Goal: Task Accomplishment & Management: Manage account settings

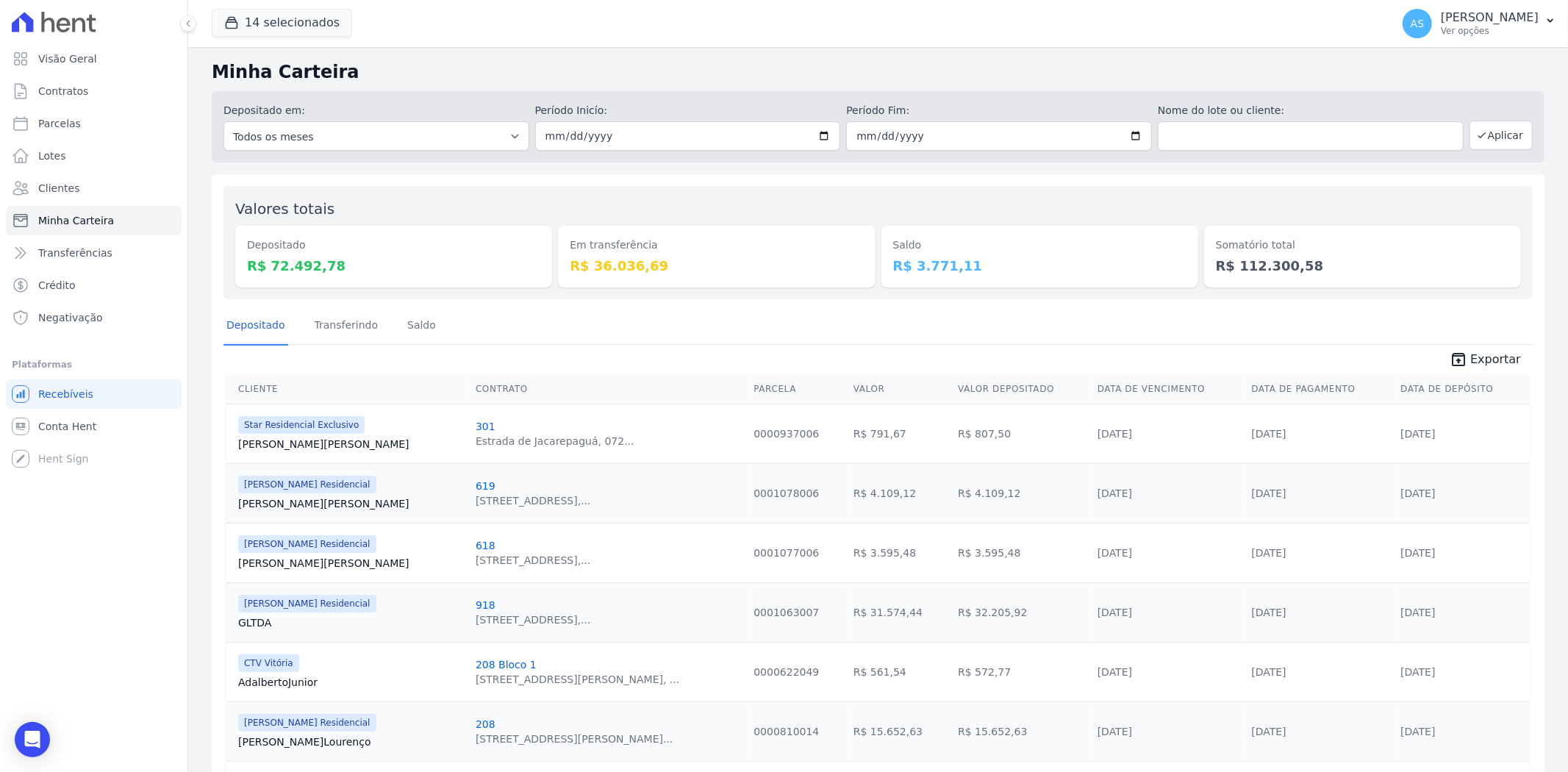
scroll to position [108, 0]
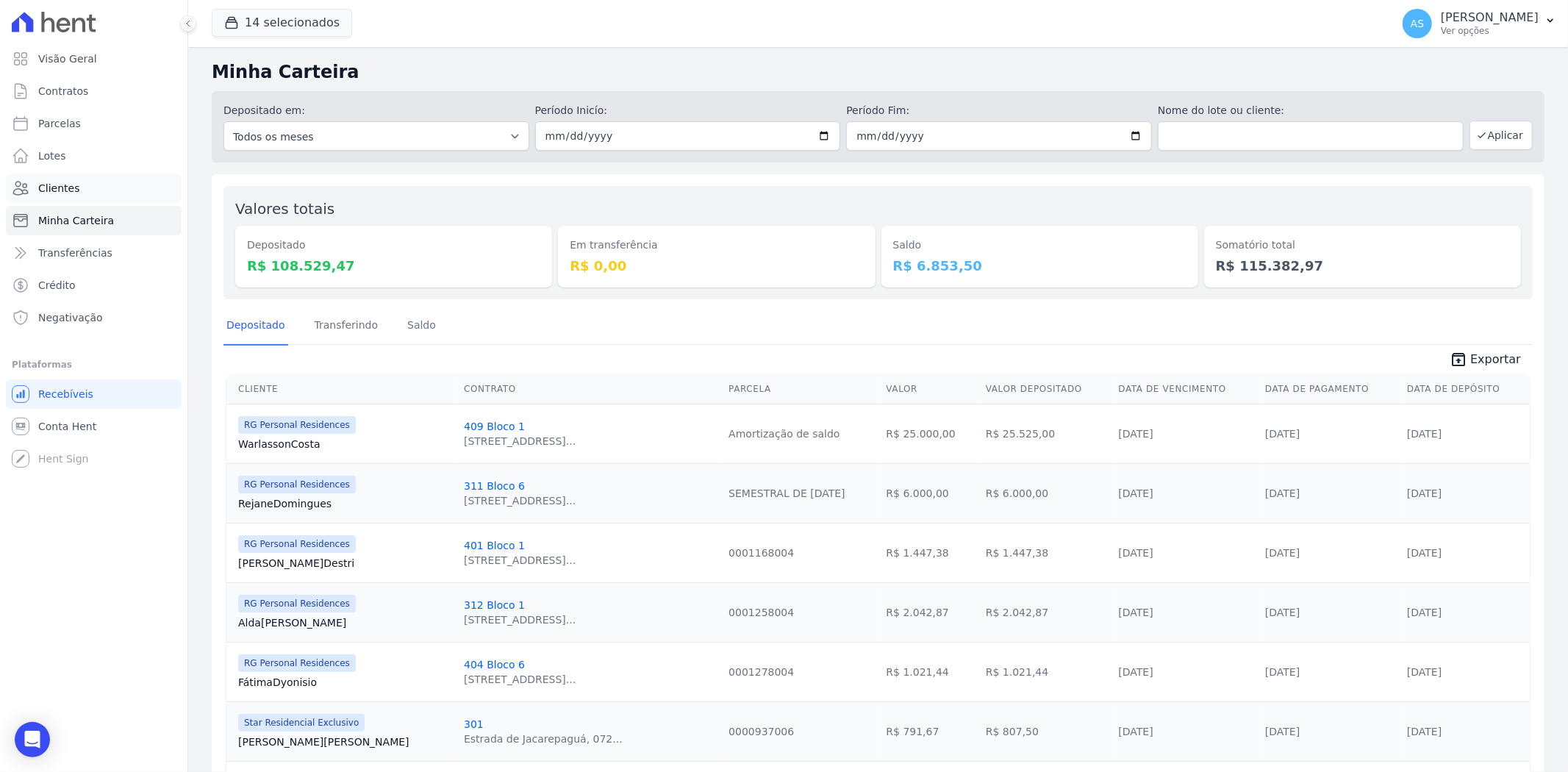
click at [59, 186] on span "Clientes" at bounding box center [59, 189] width 42 height 15
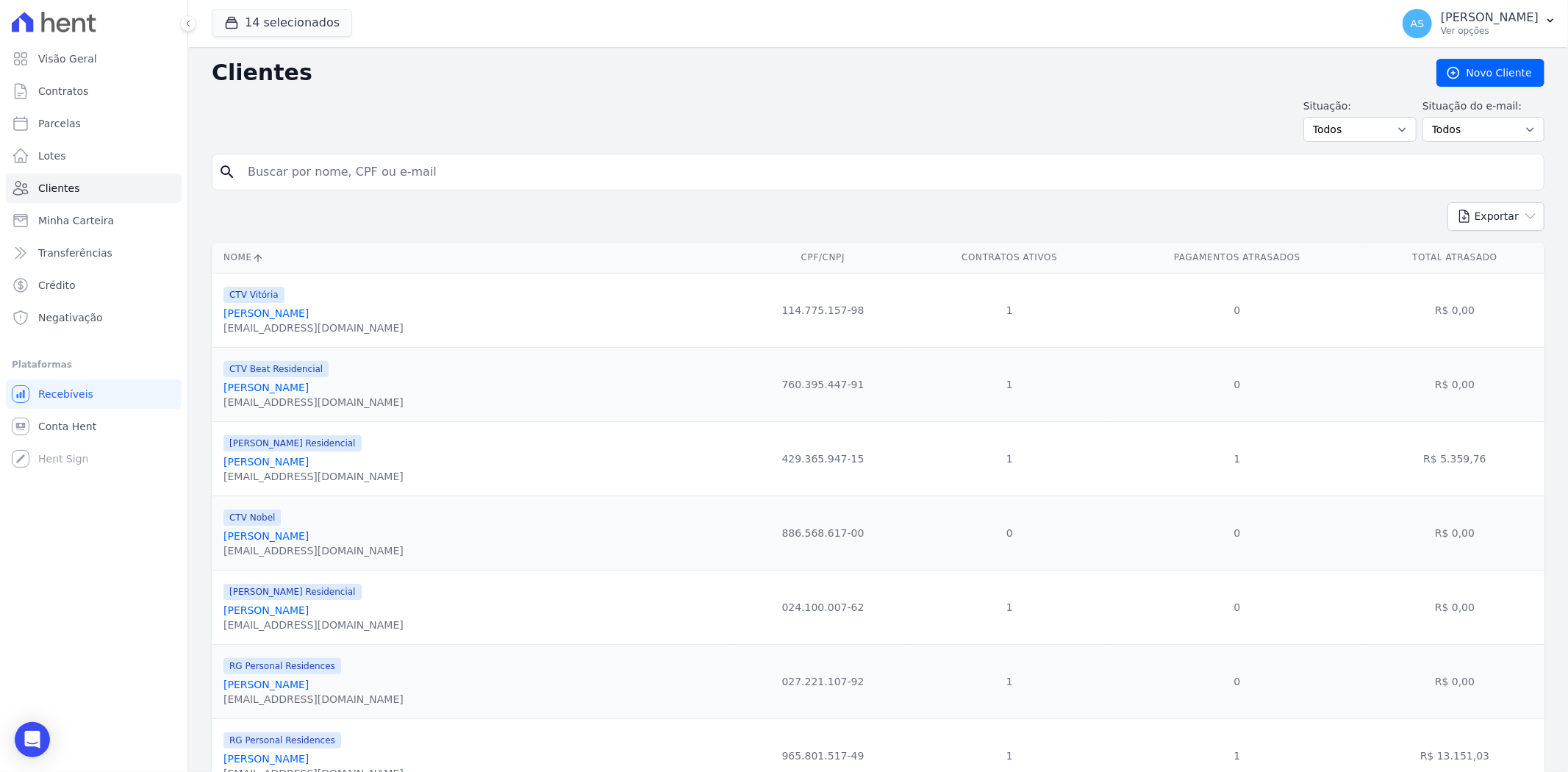
click at [276, 167] on input "search" at bounding box center [888, 172] width 1299 height 29
type input "Adriana Faria Machado"
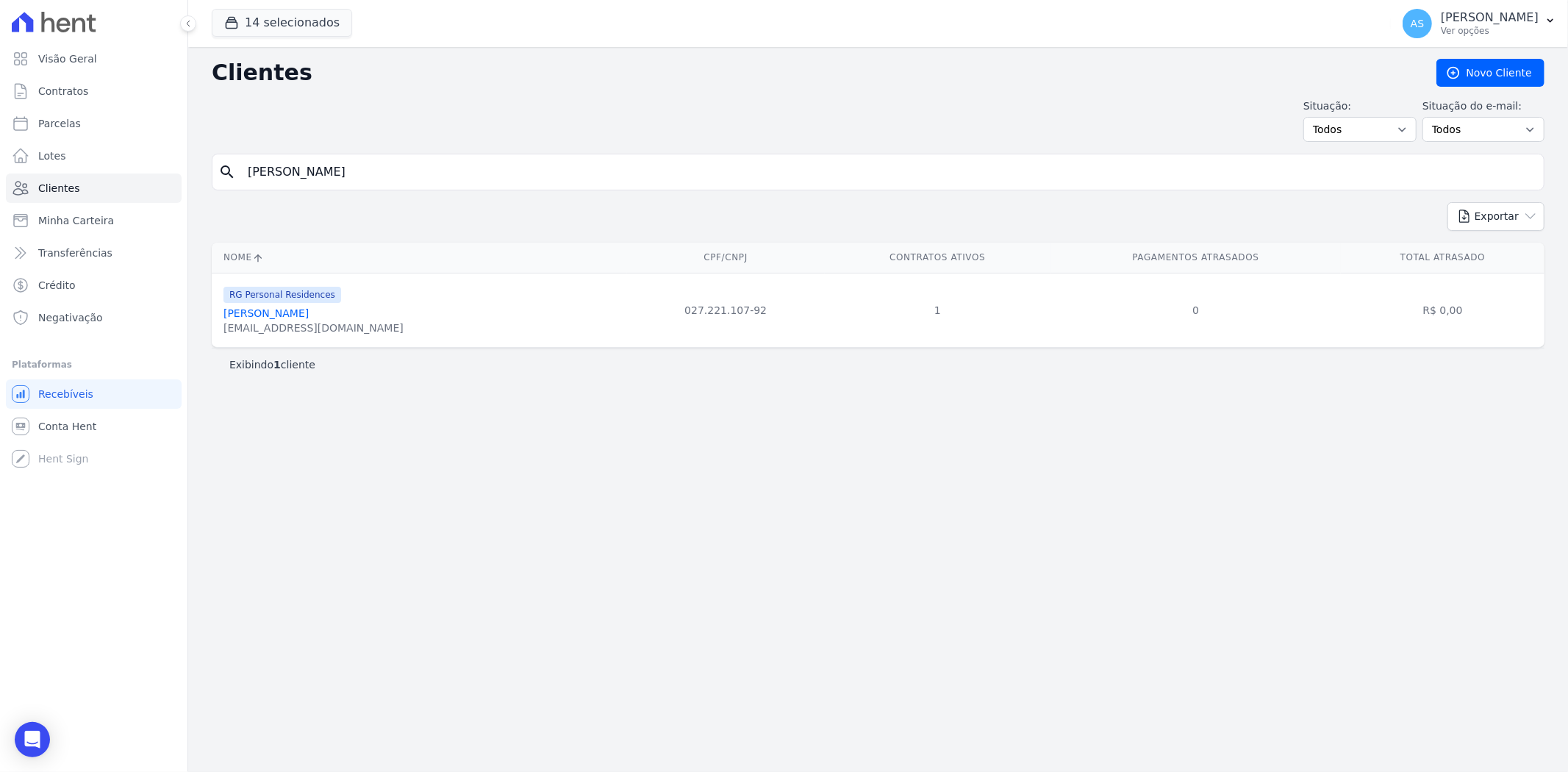
click at [307, 313] on link "Adriana Faria Machado" at bounding box center [266, 312] width 85 height 11
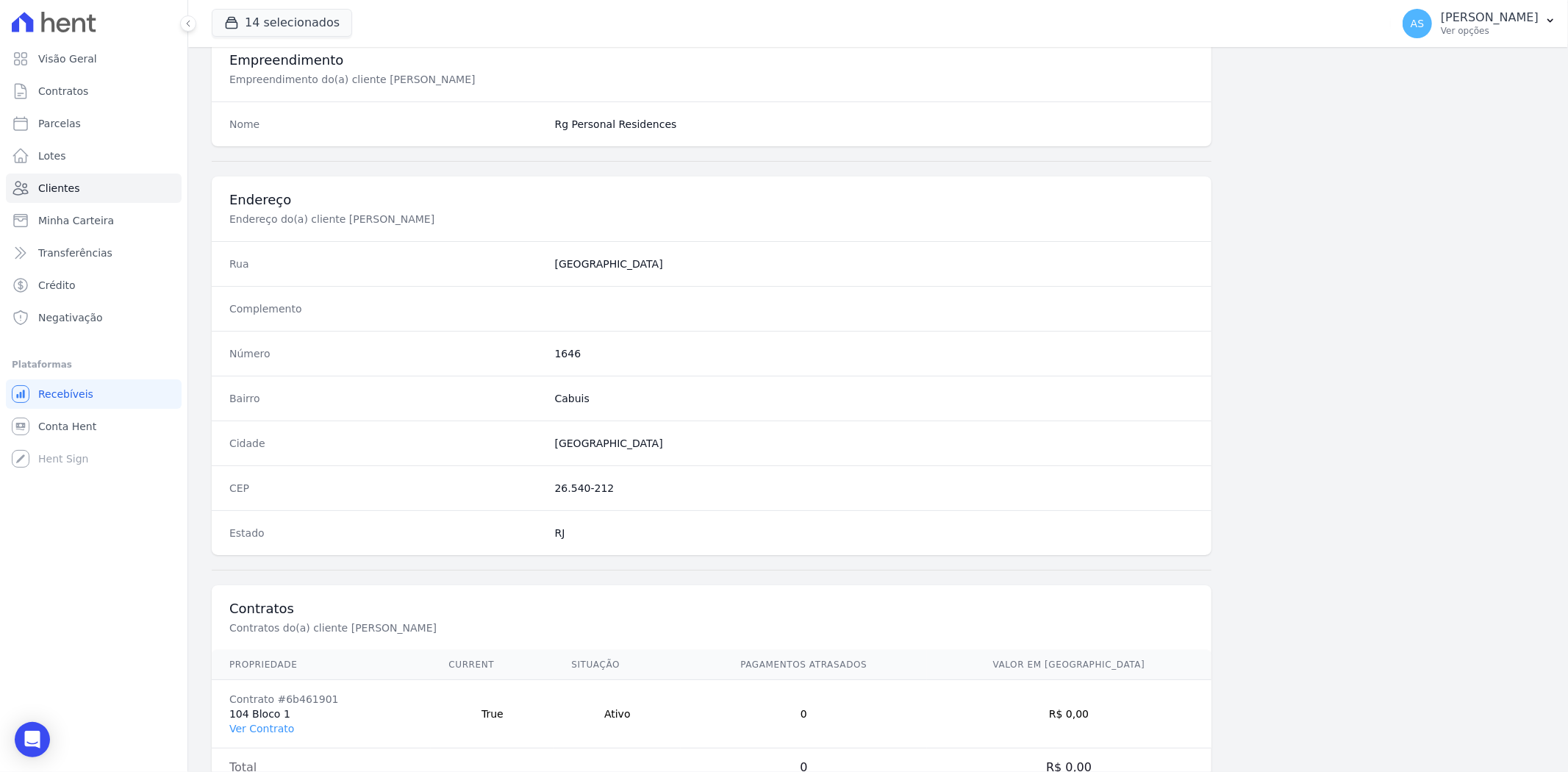
scroll to position [606, 0]
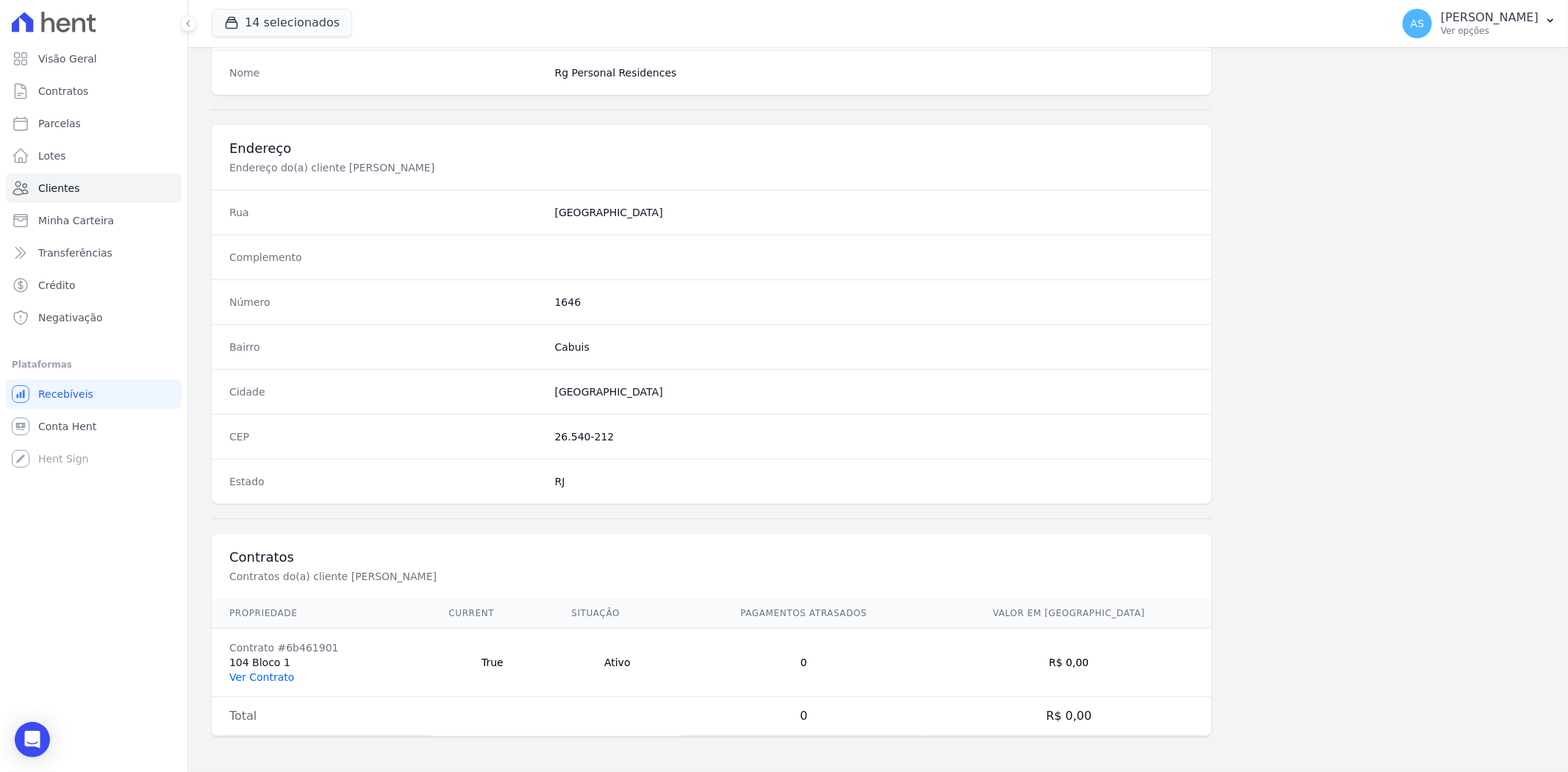
click at [262, 676] on link "Ver Contrato" at bounding box center [261, 677] width 65 height 11
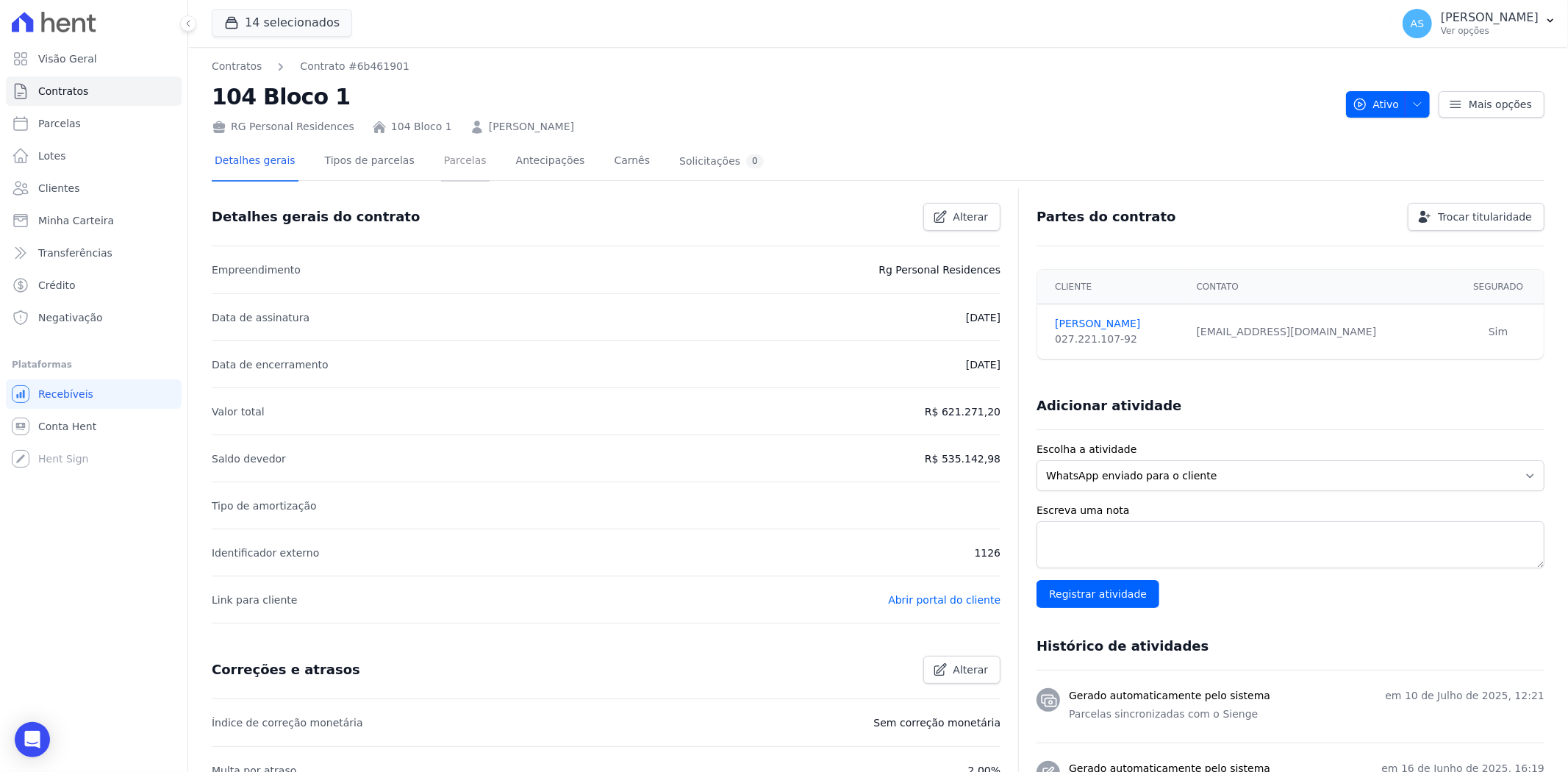
click at [444, 164] on link "Parcelas" at bounding box center [464, 161] width 48 height 39
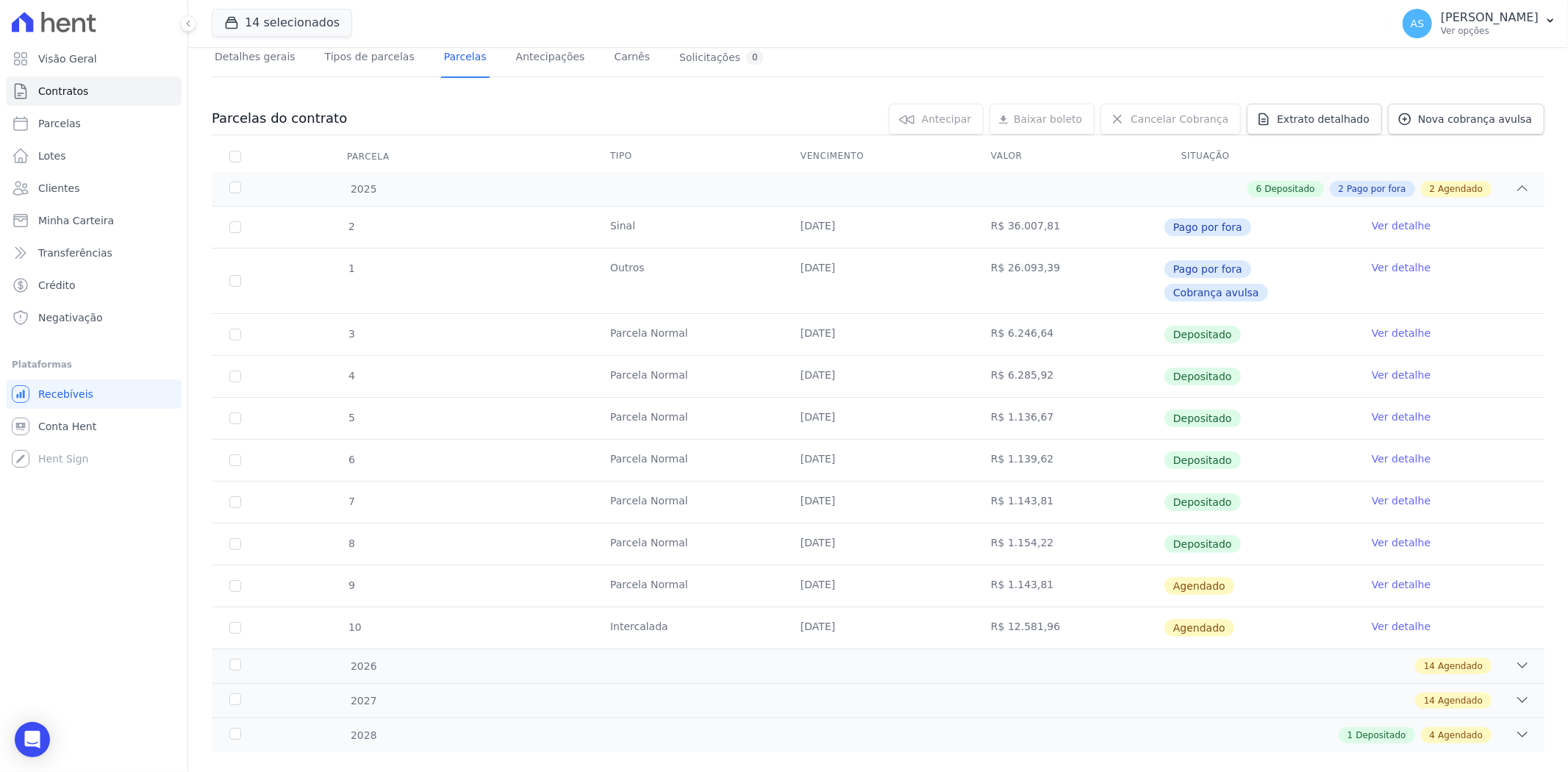
scroll to position [105, 0]
click at [1402, 576] on link "Ver detalhe" at bounding box center [1401, 583] width 59 height 15
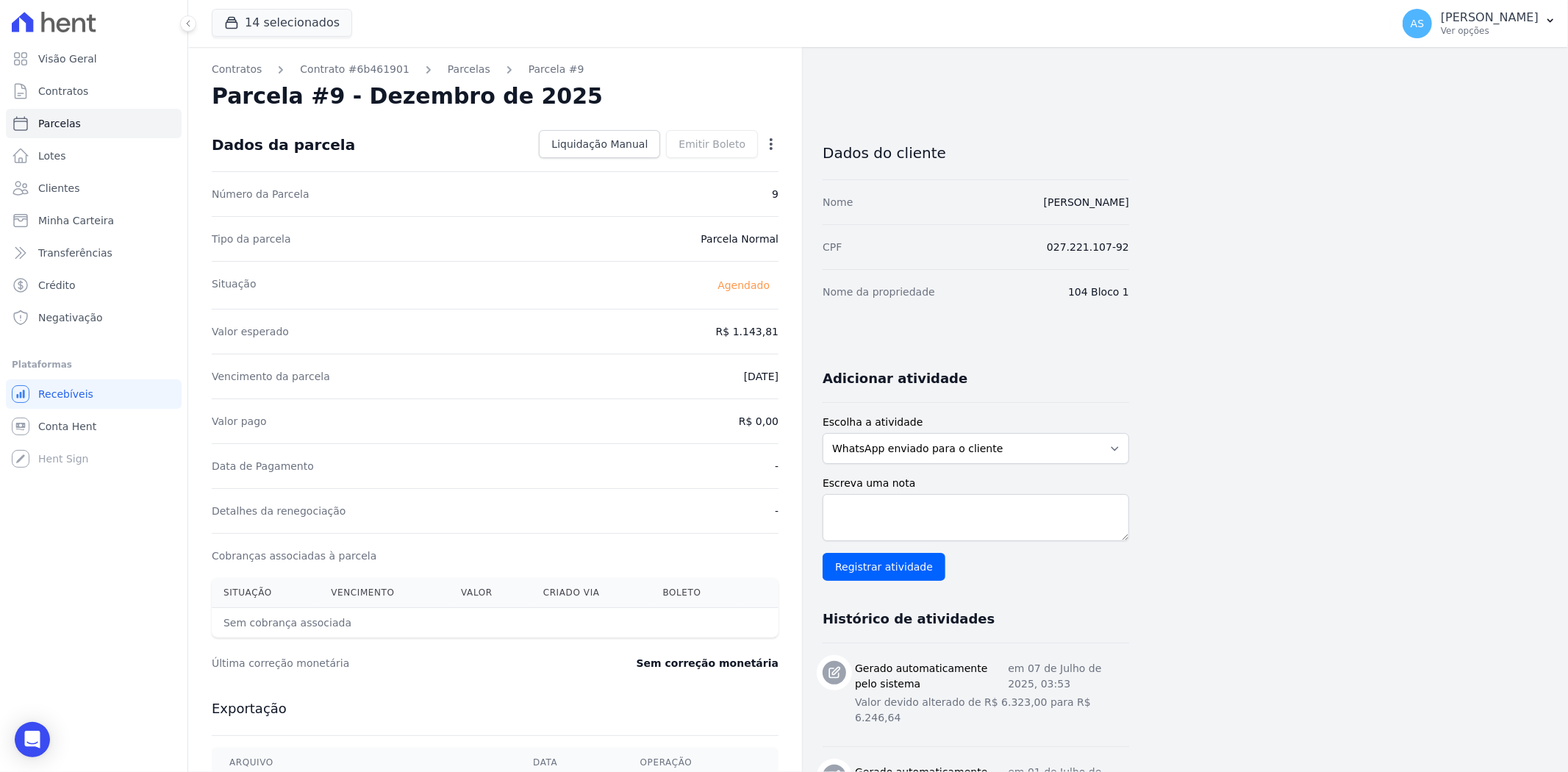
click at [768, 143] on icon "button" at bounding box center [771, 144] width 15 height 15
click at [673, 166] on link "Alterar" at bounding box center [707, 164] width 129 height 26
drag, startPoint x: 706, startPoint y: 327, endPoint x: 776, endPoint y: 327, distance: 70.0
click at [776, 327] on input "1143.81" at bounding box center [707, 329] width 141 height 31
type input "1154.22"
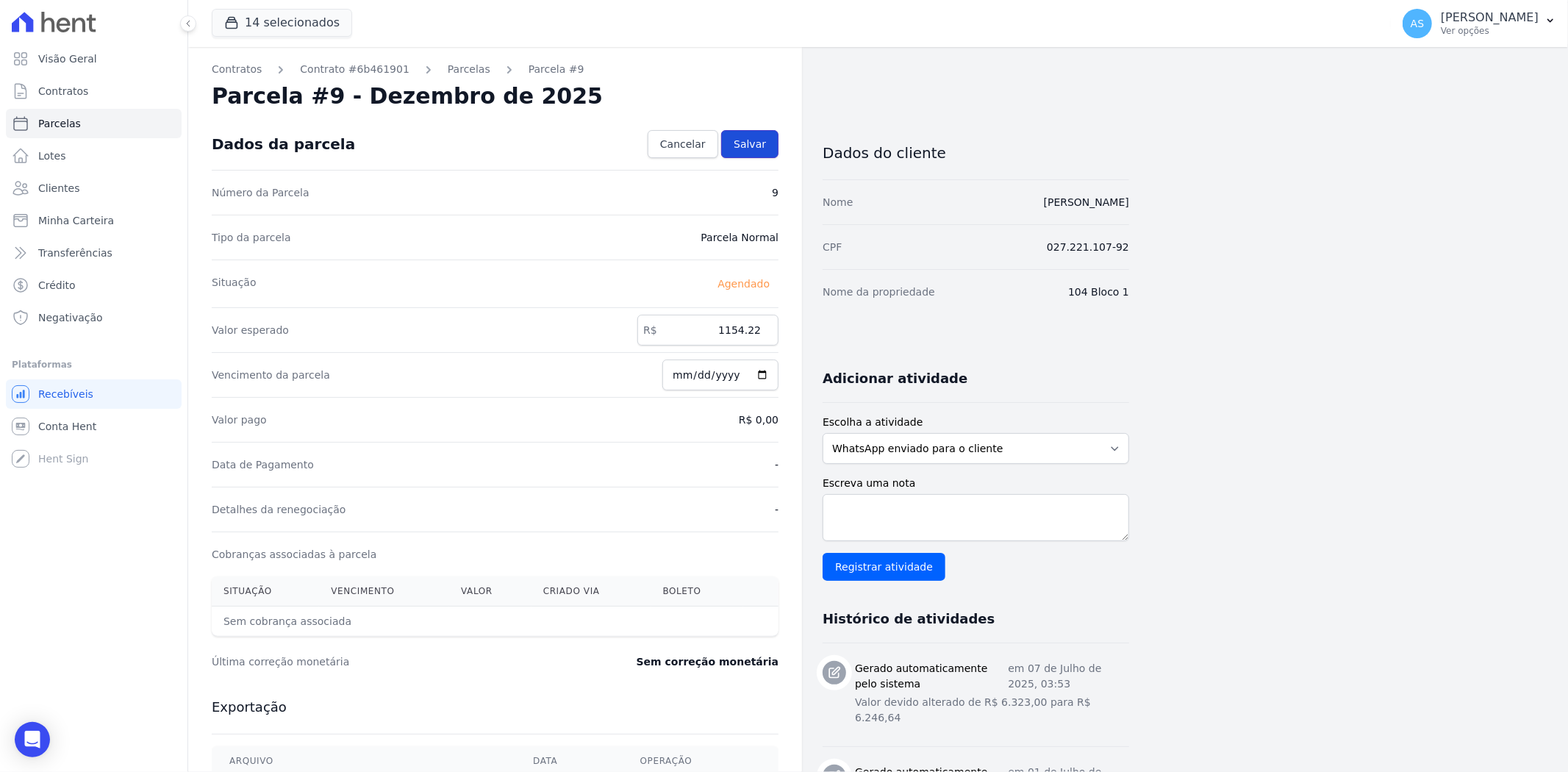
click at [762, 144] on span "Salvar" at bounding box center [750, 144] width 32 height 15
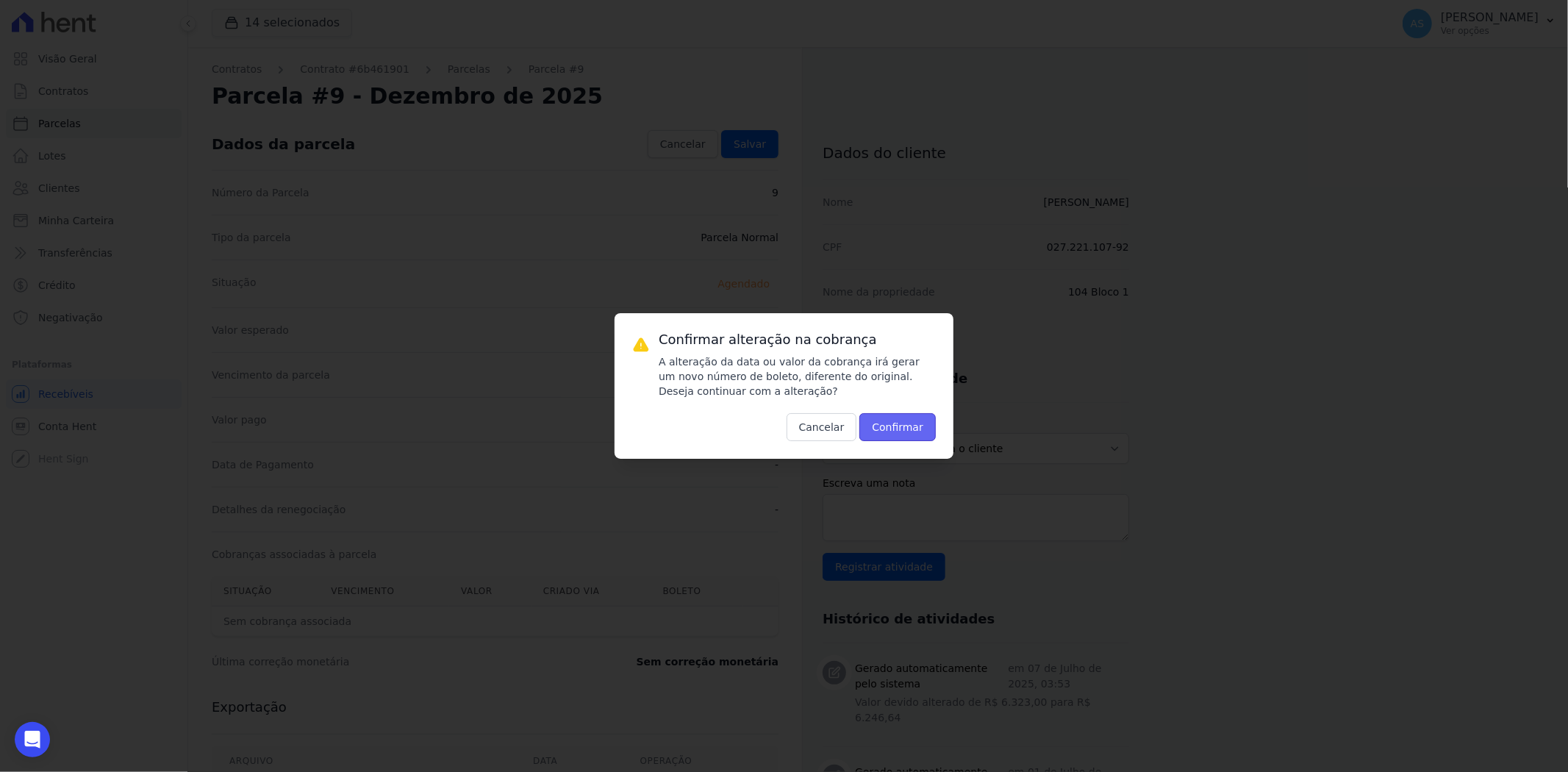
click at [889, 429] on button "Confirmar" at bounding box center [897, 428] width 76 height 28
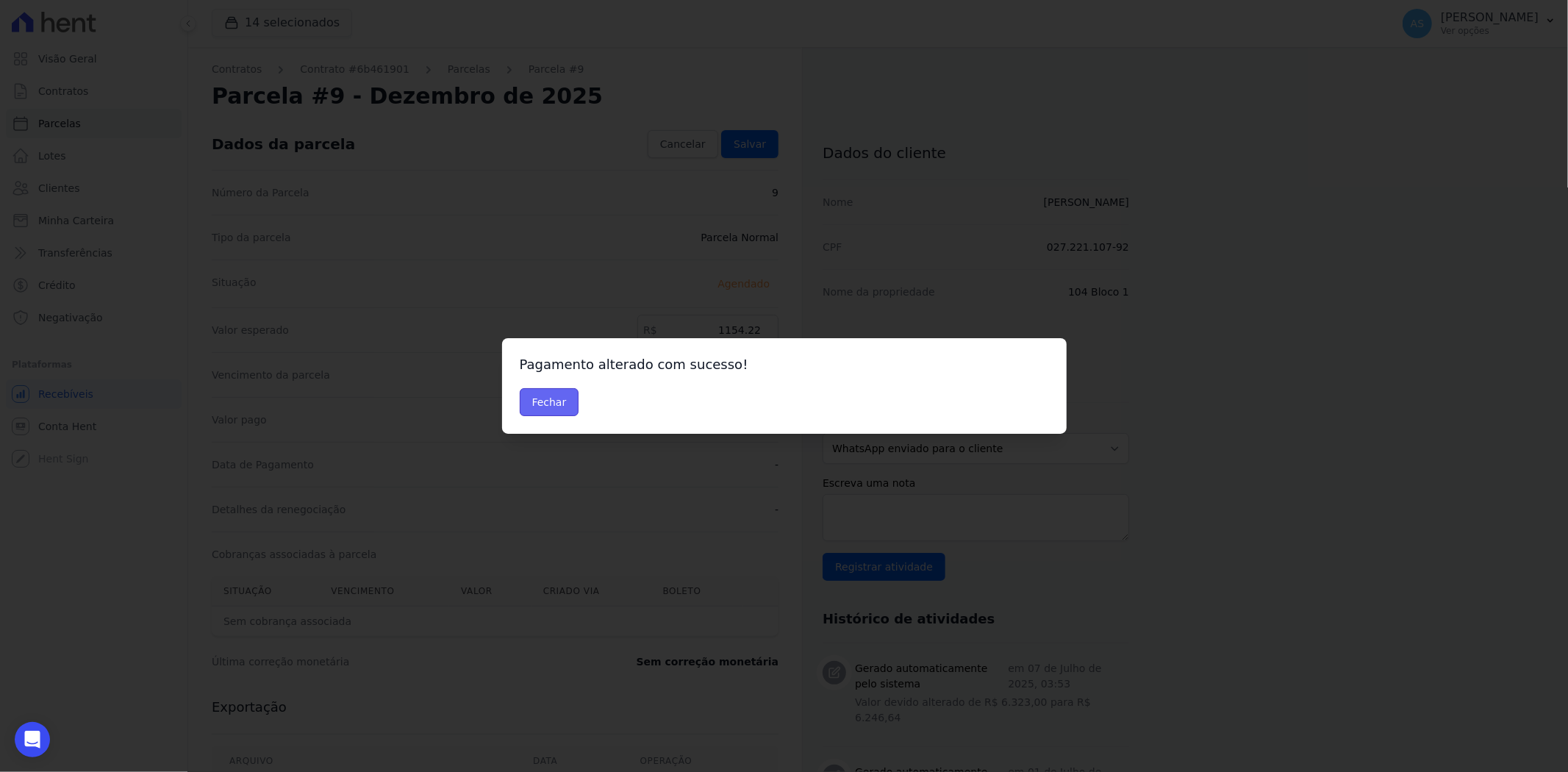
click at [546, 397] on button "Fechar" at bounding box center [548, 402] width 59 height 28
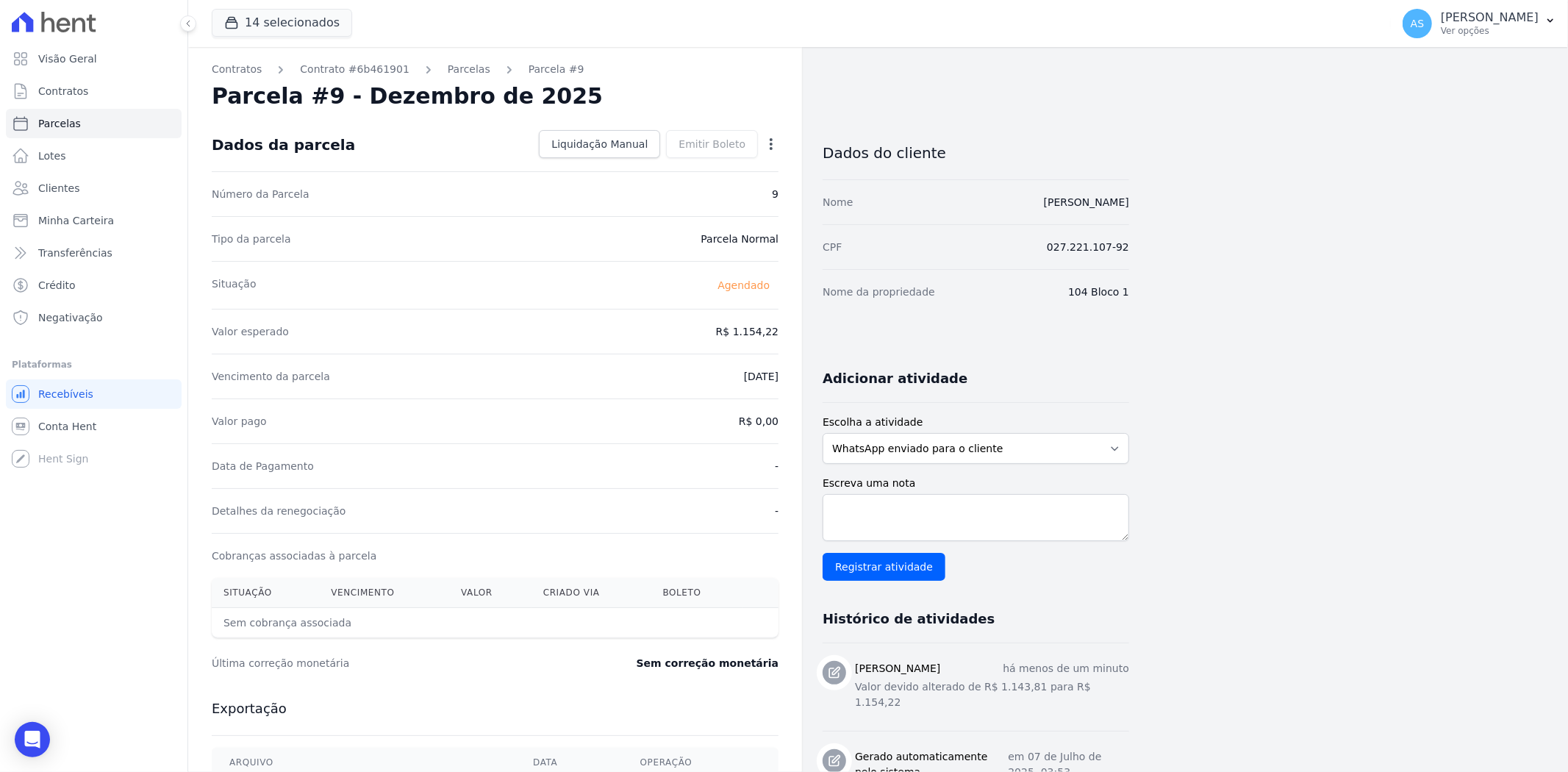
click at [772, 144] on icon "button" at bounding box center [771, 144] width 15 height 15
click at [699, 192] on link "Antecipar" at bounding box center [707, 191] width 129 height 26
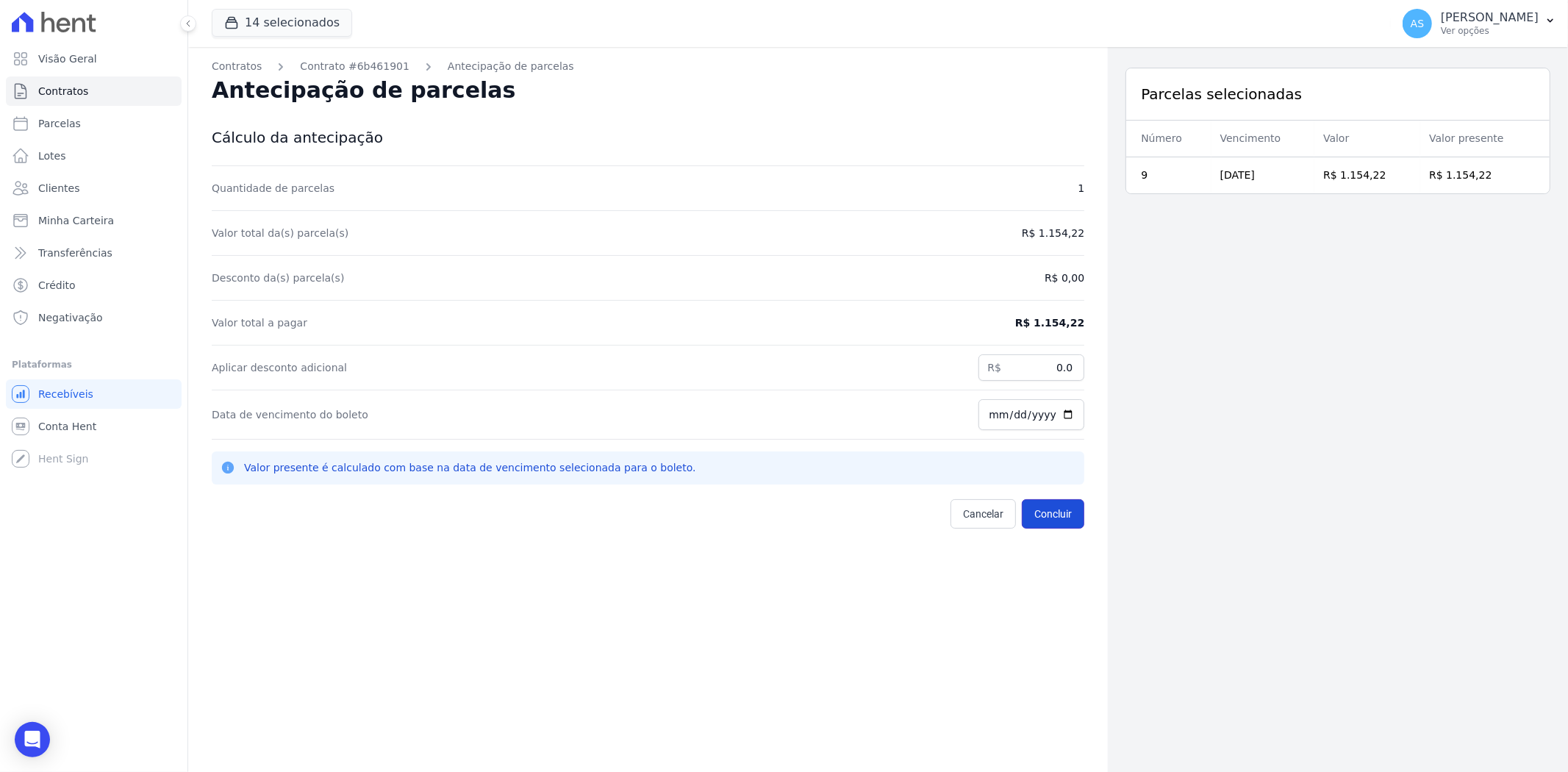
click at [1048, 508] on button "Concluir" at bounding box center [1053, 513] width 62 height 29
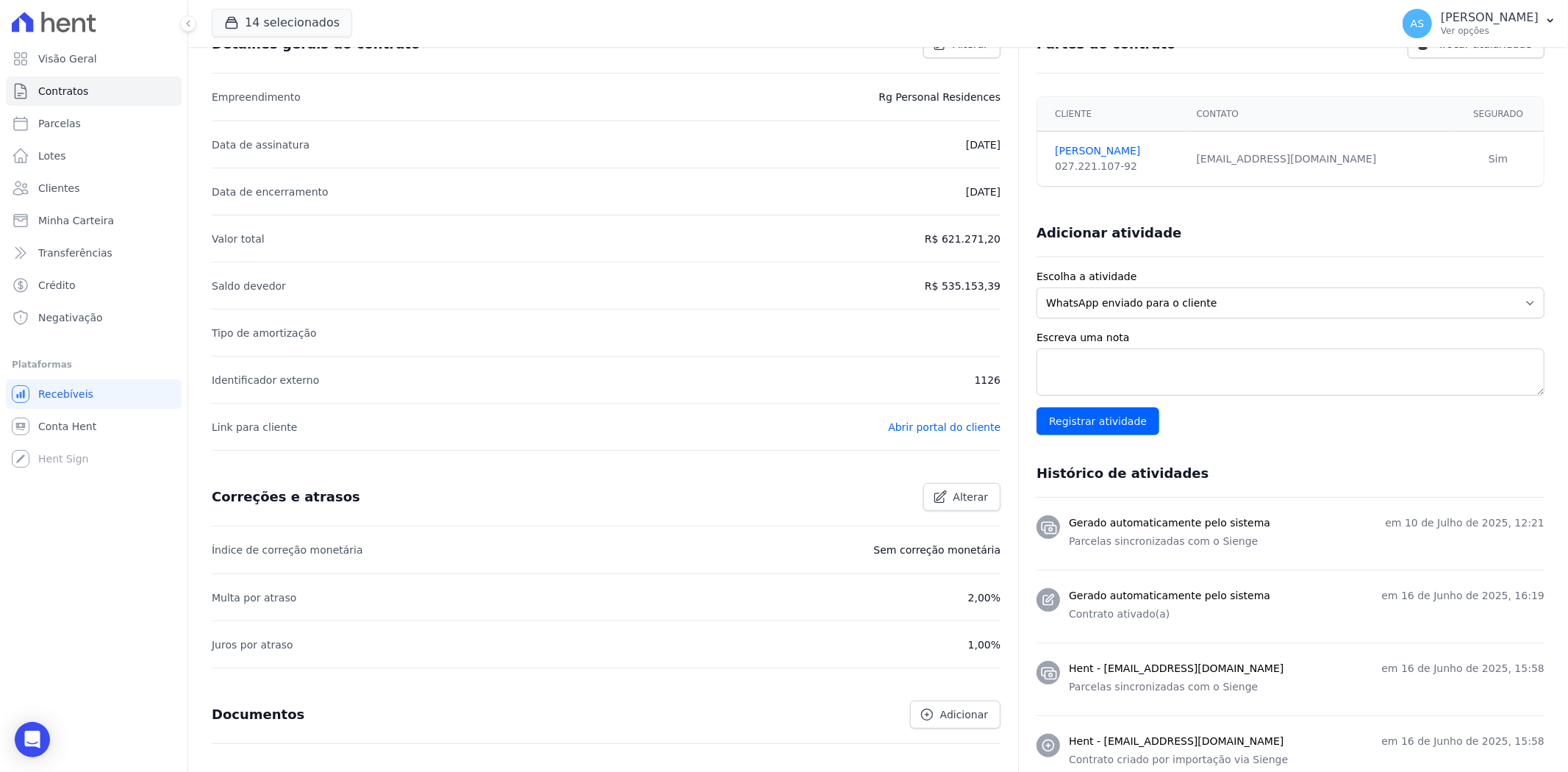
scroll to position [18, 0]
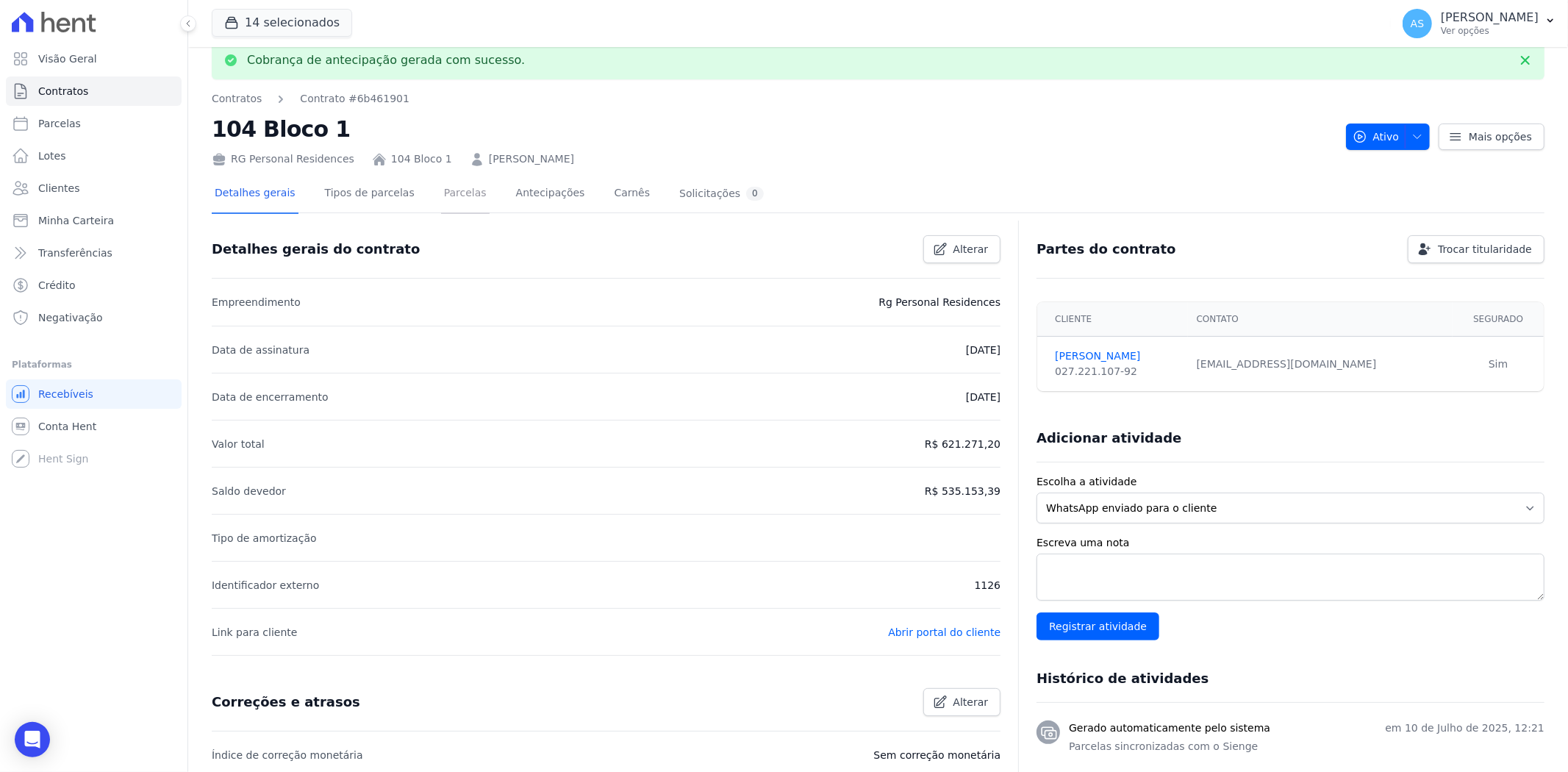
click at [449, 193] on link "Parcelas" at bounding box center [464, 193] width 48 height 39
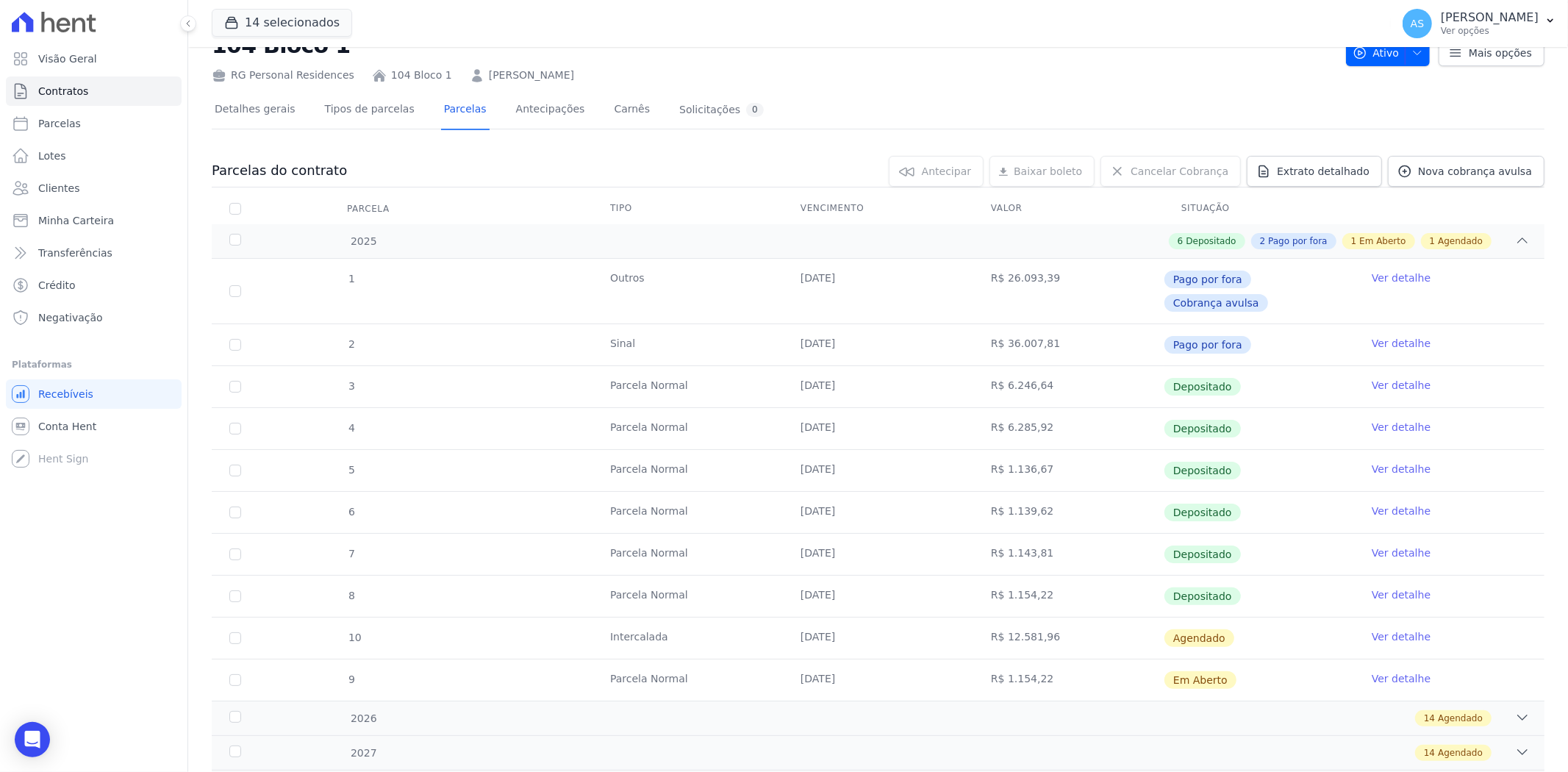
scroll to position [105, 0]
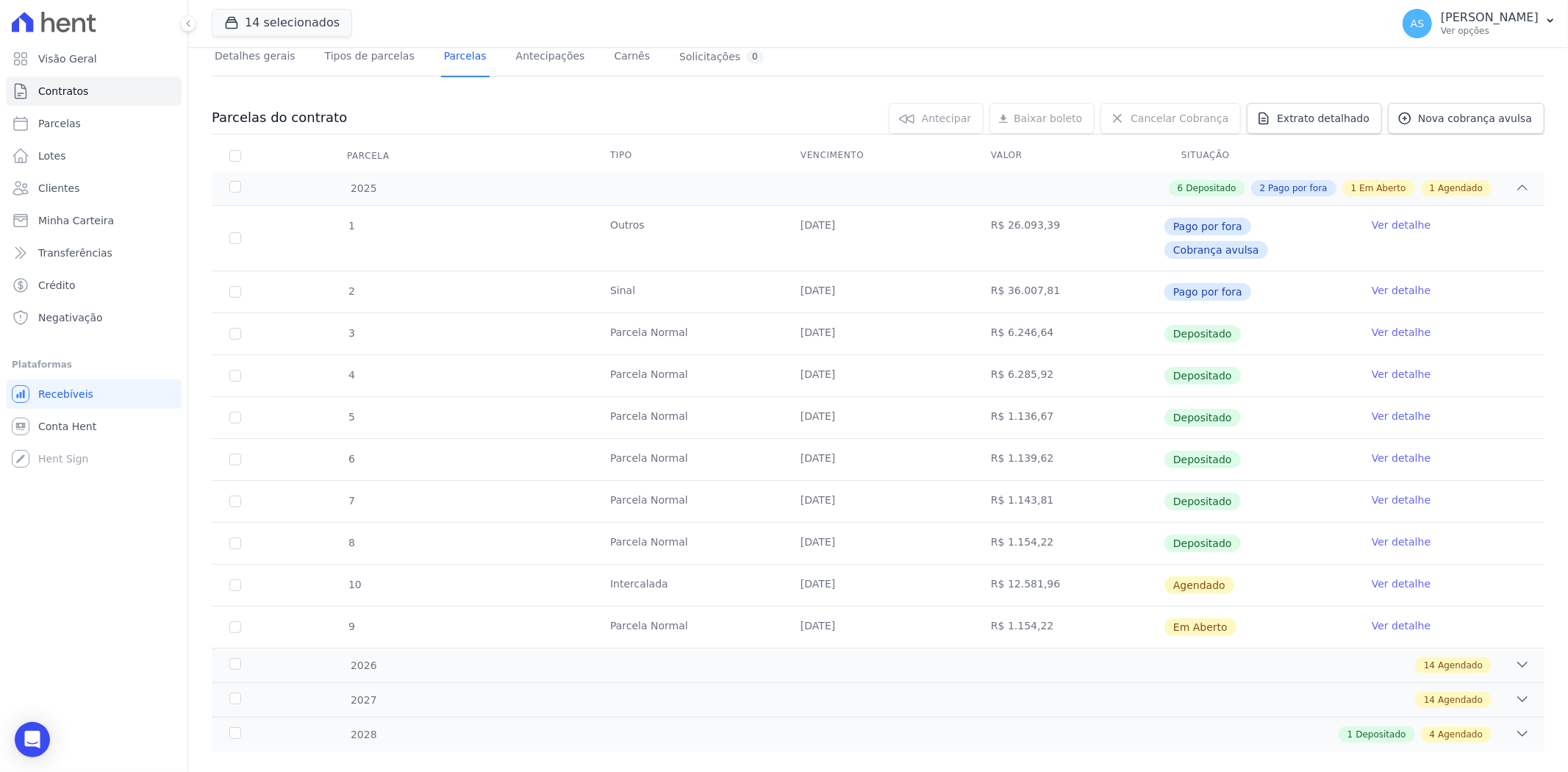
click at [1376, 618] on link "Ver detalhe" at bounding box center [1401, 626] width 59 height 15
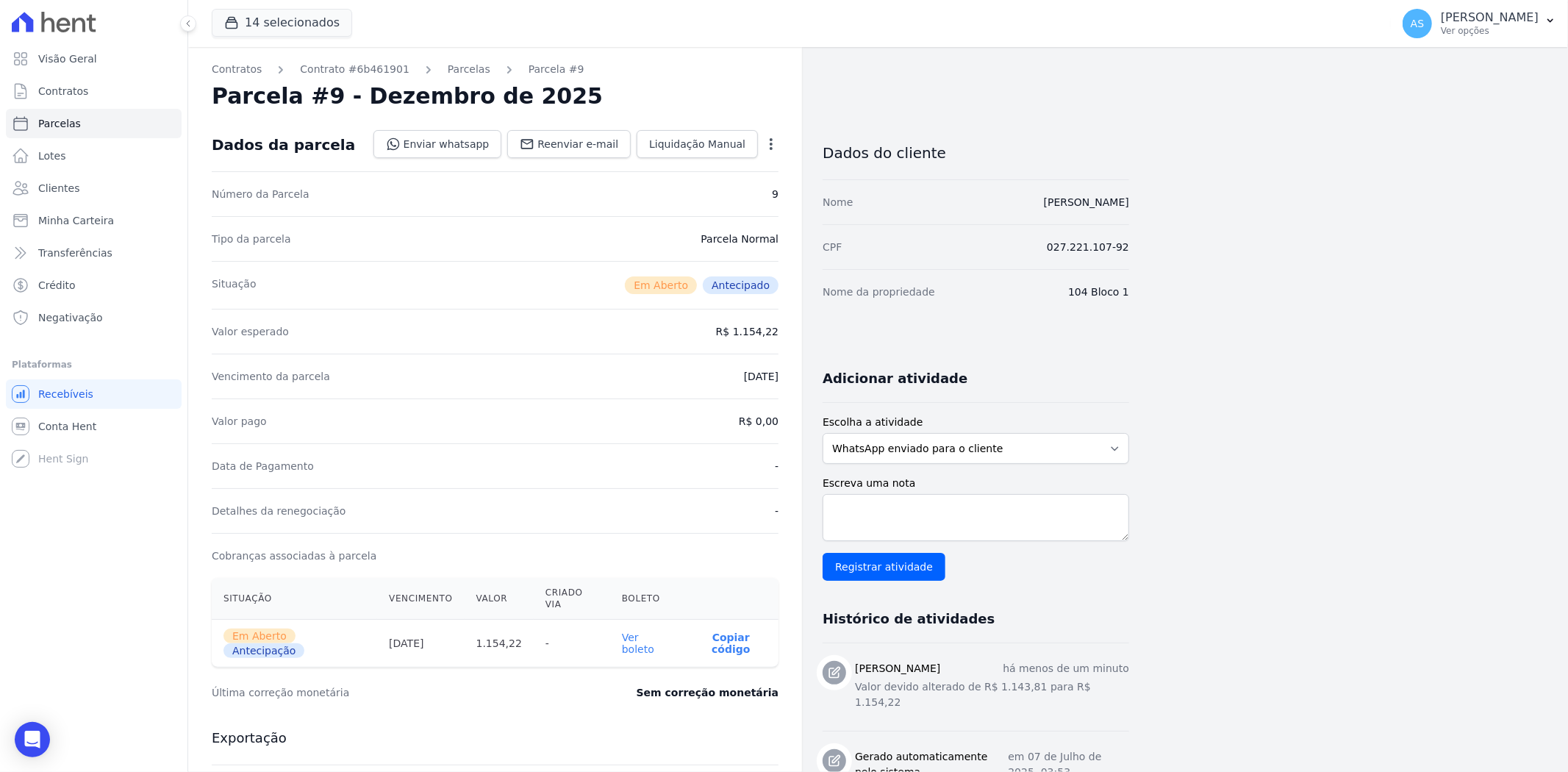
click at [770, 138] on icon "button" at bounding box center [771, 144] width 15 height 15
click at [649, 631] on link "Ver boleto" at bounding box center [638, 643] width 32 height 24
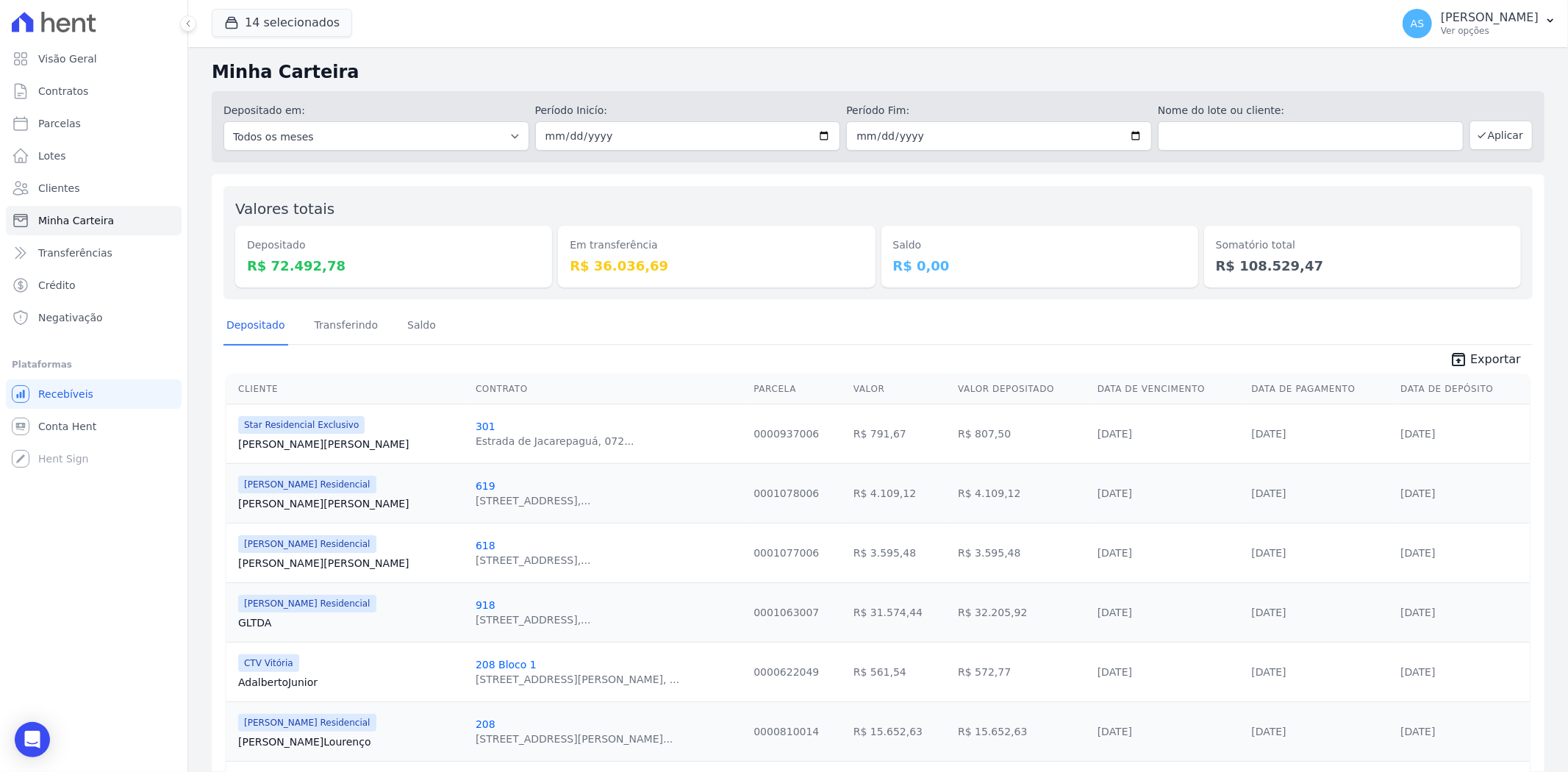
scroll to position [108, 0]
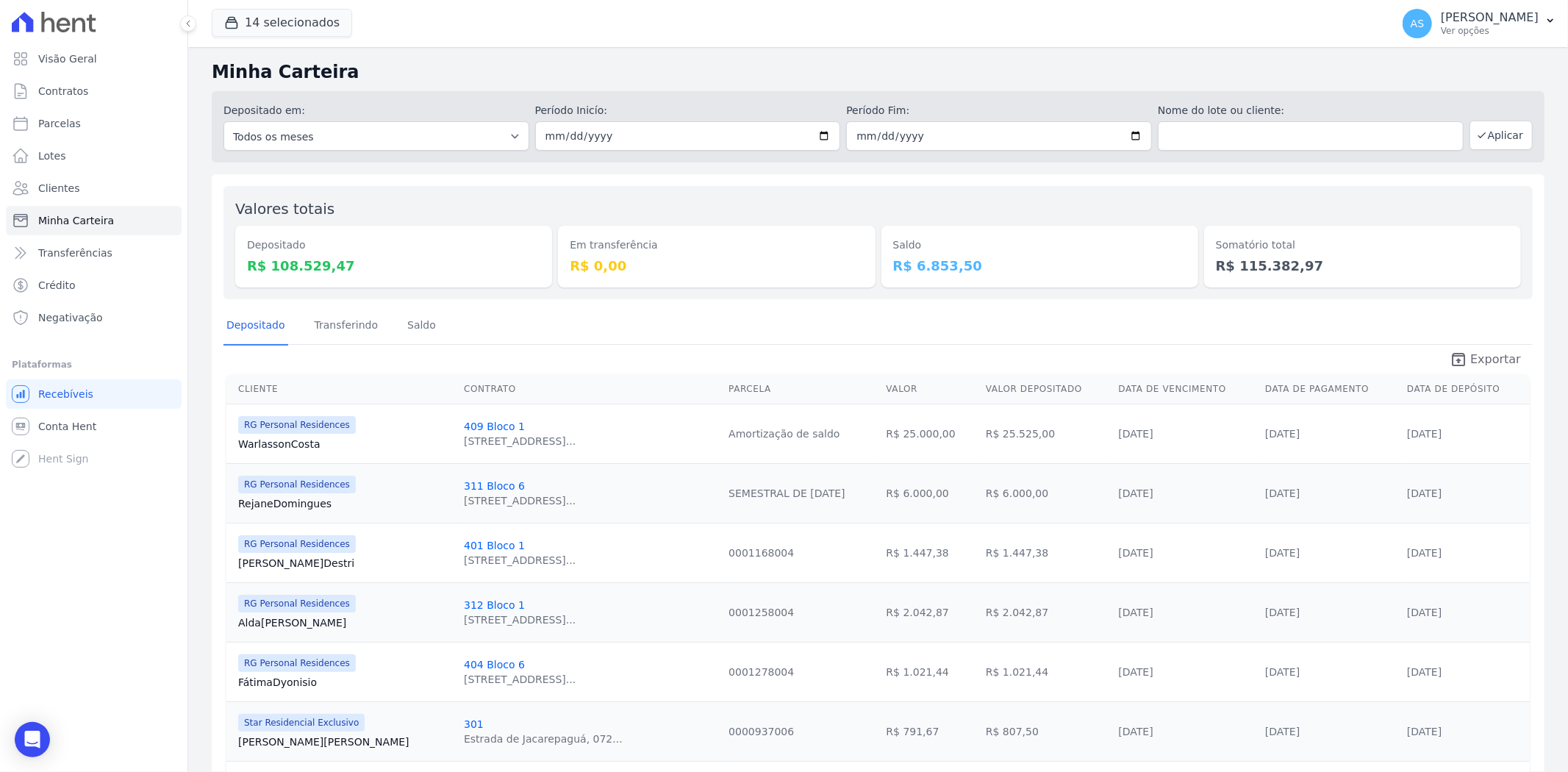
click at [1488, 361] on span "Exportar" at bounding box center [1495, 359] width 51 height 18
